Goal: Transaction & Acquisition: Subscribe to service/newsletter

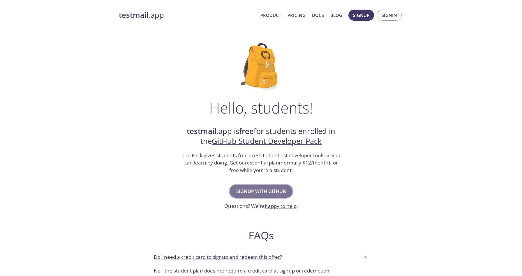
click at [268, 191] on span "Signup with GitHub" at bounding box center [261, 191] width 50 height 8
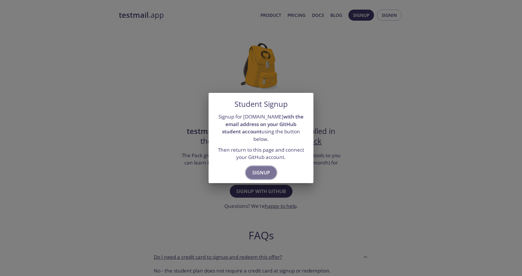
click at [262, 169] on span "Signup" at bounding box center [261, 173] width 18 height 8
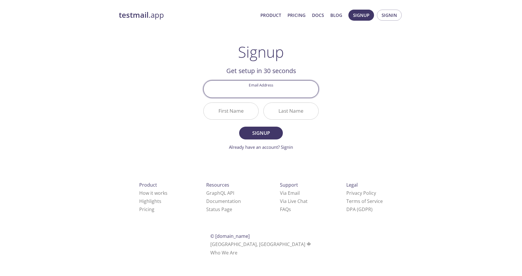
click at [266, 92] on input "Email Address" at bounding box center [261, 89] width 115 height 17
type input "mussabomair16@gmail.com"
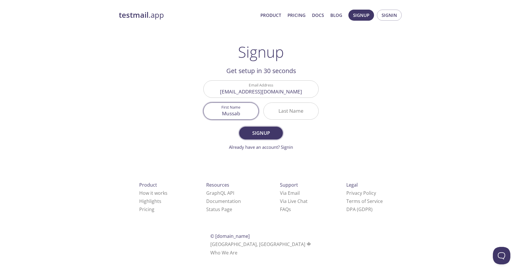
type input "Mussab"
click at [268, 132] on span "Signup" at bounding box center [261, 133] width 31 height 8
click at [288, 110] on input "Last Name Required" at bounding box center [291, 111] width 55 height 17
type input "Omair"
click at [274, 133] on span "Signup" at bounding box center [261, 133] width 31 height 8
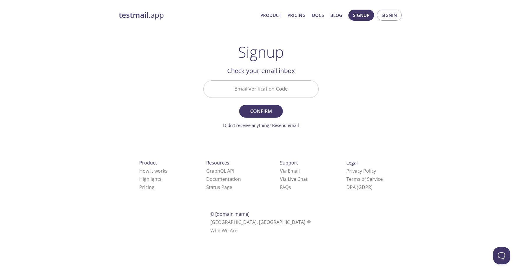
click at [265, 87] on input "Email Verification Code" at bounding box center [261, 89] width 115 height 17
paste input "EC8UWCD"
type input "EC8UWCD"
click at [260, 113] on span "Confirm" at bounding box center [261, 111] width 31 height 8
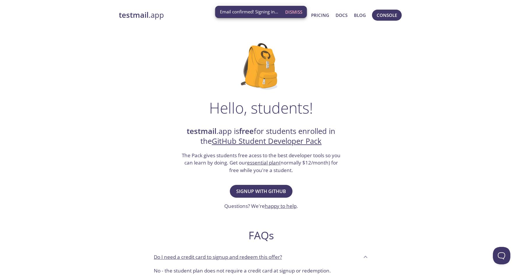
scroll to position [17, 0]
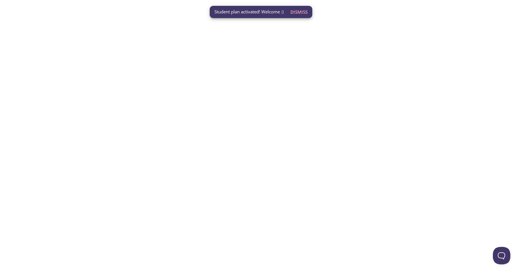
click at [299, 12] on span "Dismiss" at bounding box center [298, 12] width 17 height 8
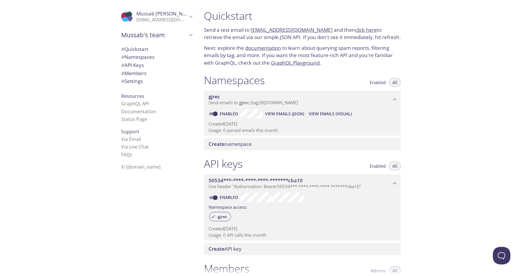
click at [191, 33] on icon "Mussab's team" at bounding box center [191, 35] width 8 height 8
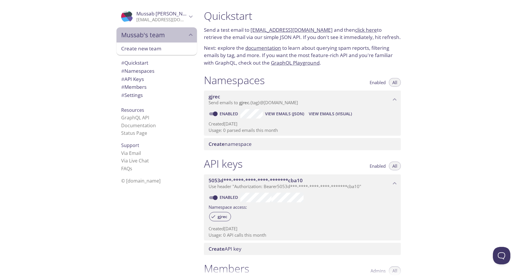
click at [190, 33] on icon "Mussab's team" at bounding box center [191, 35] width 8 height 8
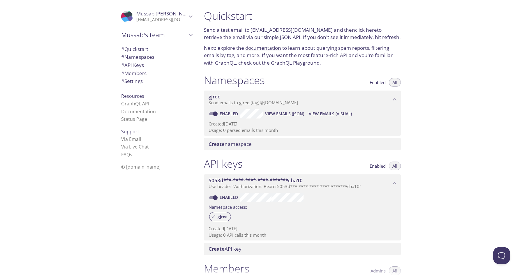
click at [288, 114] on span "View Emails (JSON)" at bounding box center [284, 113] width 39 height 7
click at [332, 115] on span "View Emails (Visual)" at bounding box center [330, 113] width 43 height 7
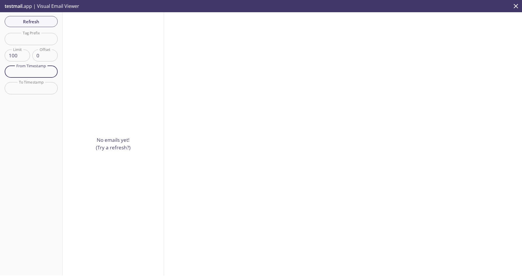
click at [36, 75] on input "text" at bounding box center [31, 72] width 53 height 12
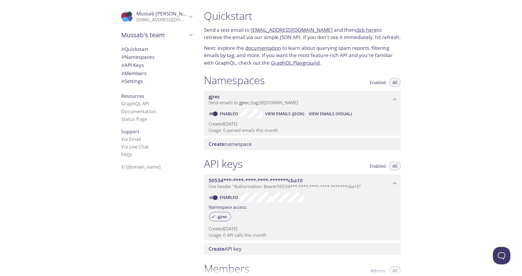
click at [188, 13] on icon "Mussab Omair" at bounding box center [191, 17] width 8 height 8
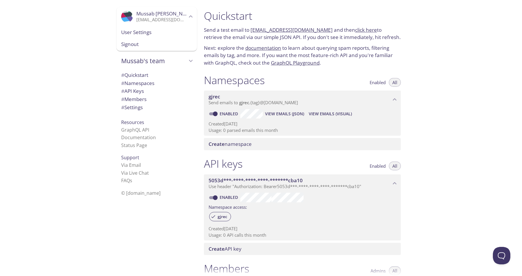
click at [190, 15] on icon "Mussab Omair" at bounding box center [191, 17] width 8 height 8
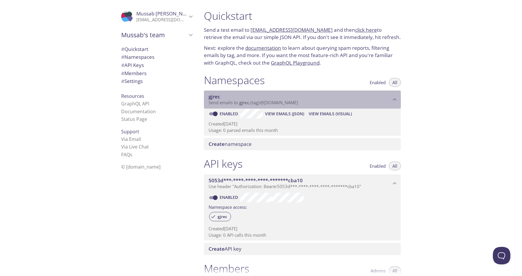
click at [391, 96] on span "gjrec" at bounding box center [300, 97] width 182 height 6
